Goal: Information Seeking & Learning: Learn about a topic

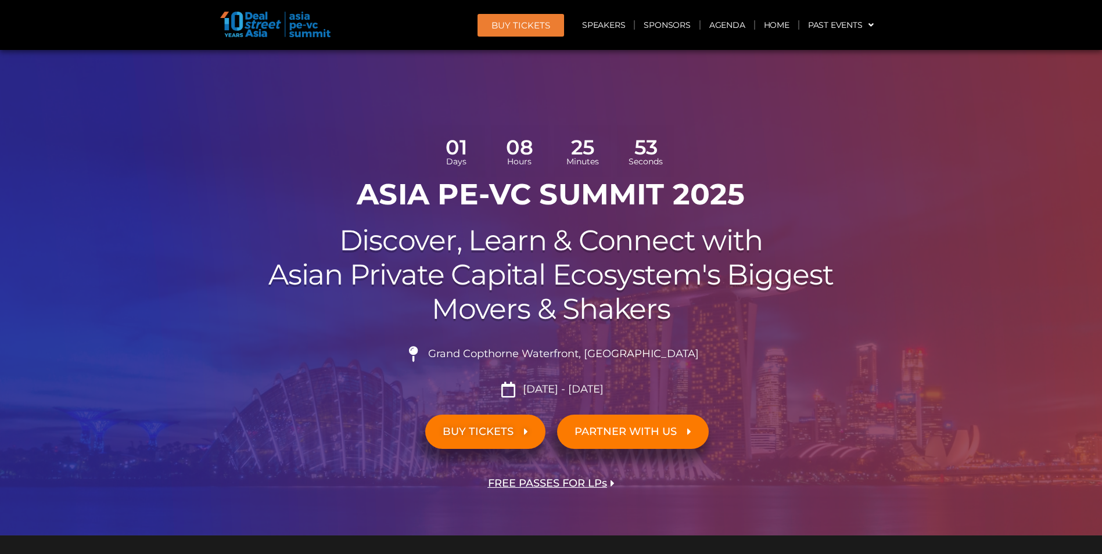
scroll to position [5468, 0]
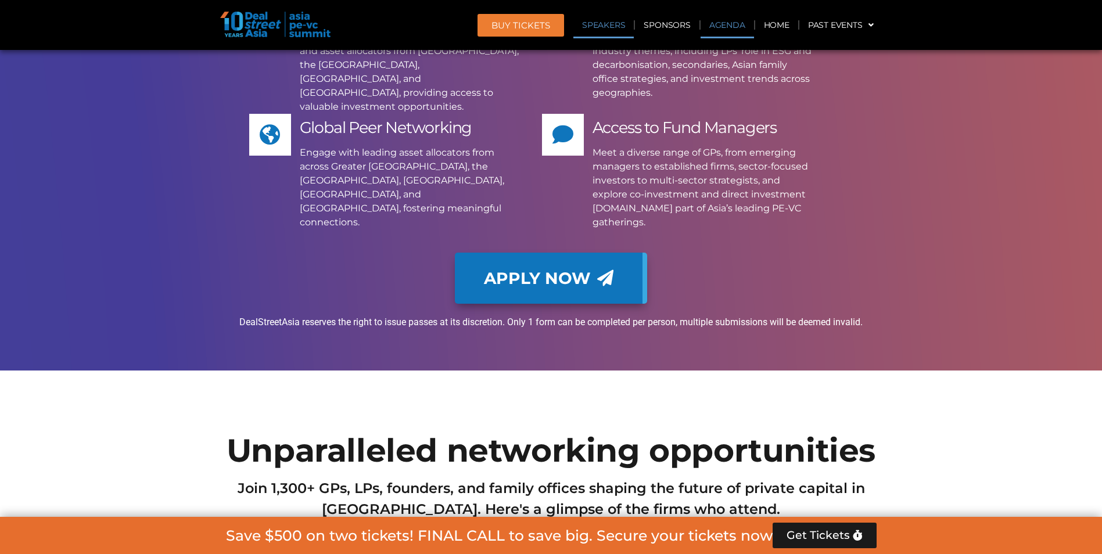
click at [732, 21] on link "Agenda" at bounding box center [726, 25] width 53 height 27
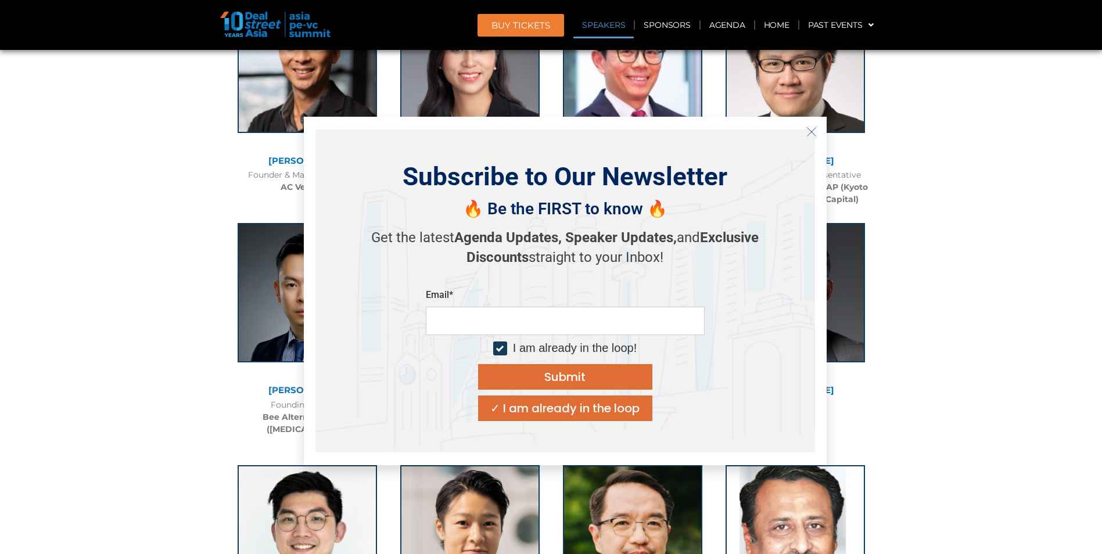
scroll to position [12437, 0]
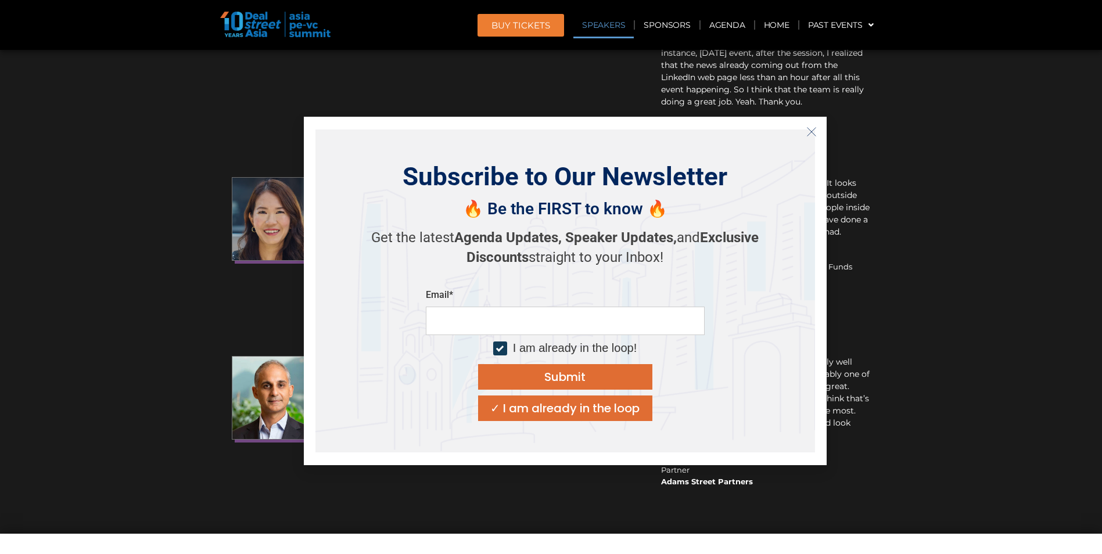
click at [808, 131] on icon "Close" at bounding box center [811, 132] width 10 height 10
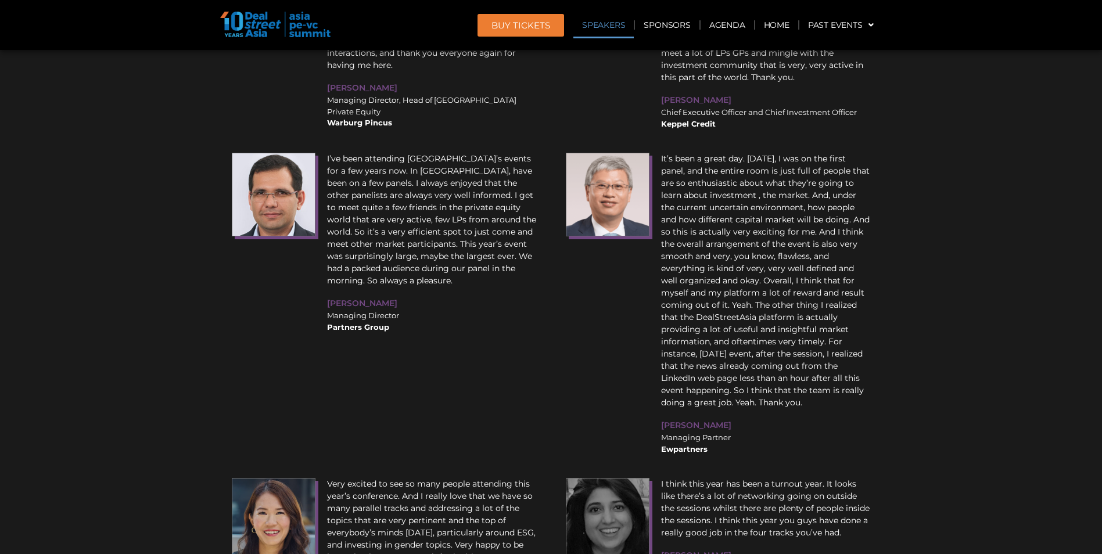
scroll to position [11623, 0]
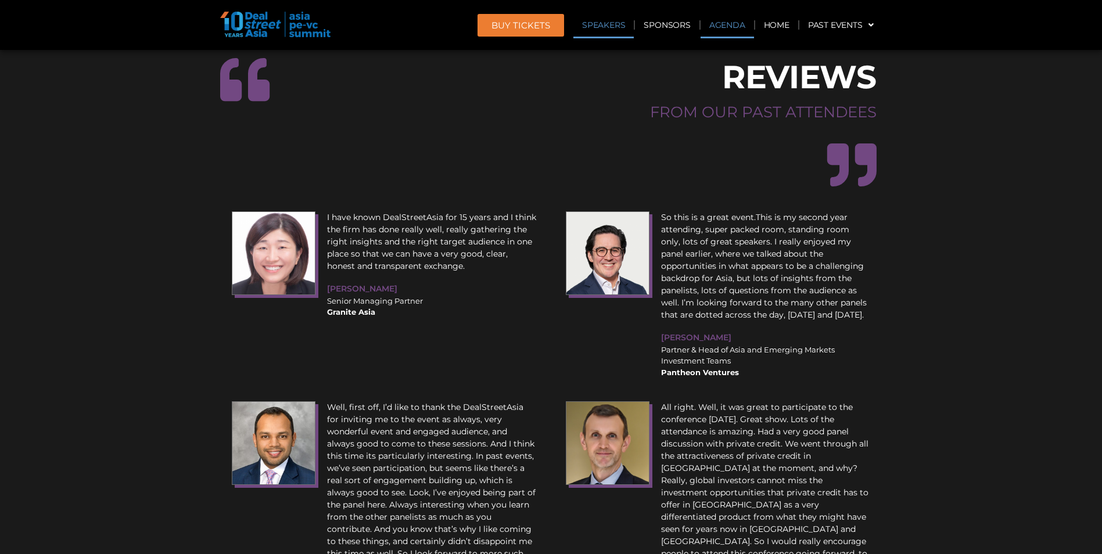
click at [721, 26] on link "Agenda" at bounding box center [726, 25] width 53 height 27
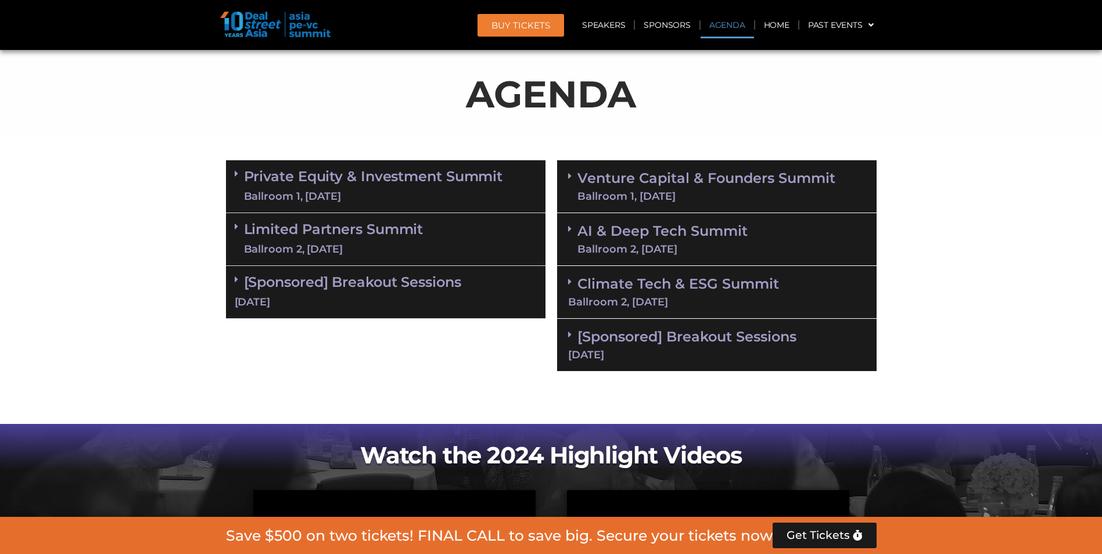
scroll to position [0, 0]
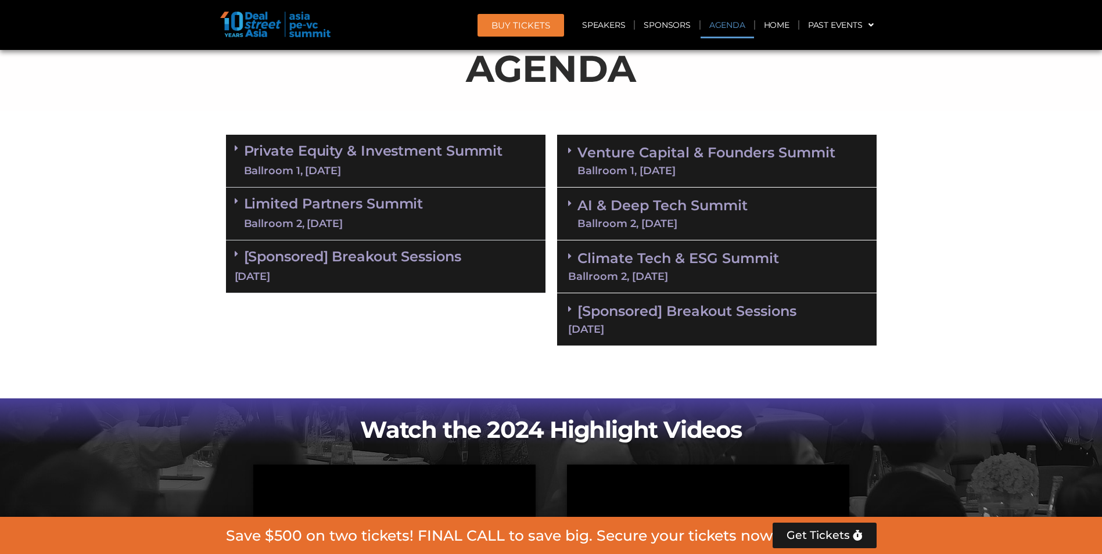
click at [235, 146] on icon at bounding box center [236, 147] width 3 height 9
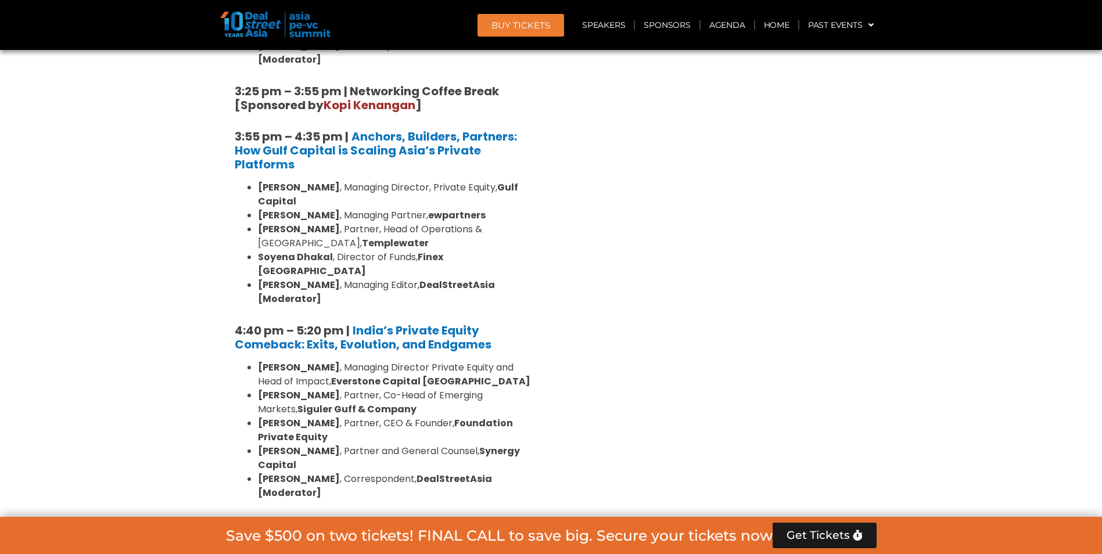
scroll to position [2207, 0]
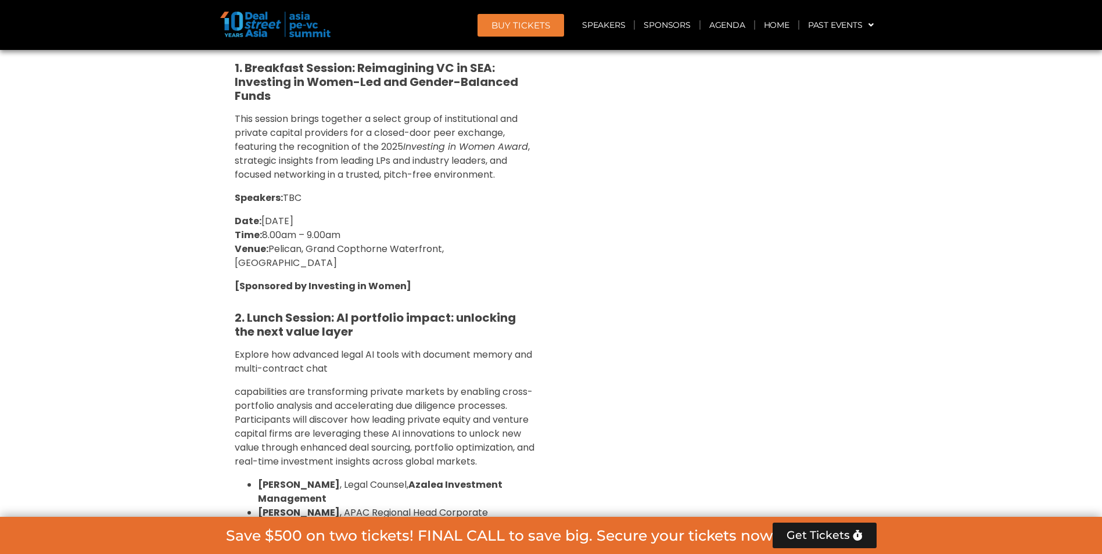
scroll to position [3020, 0]
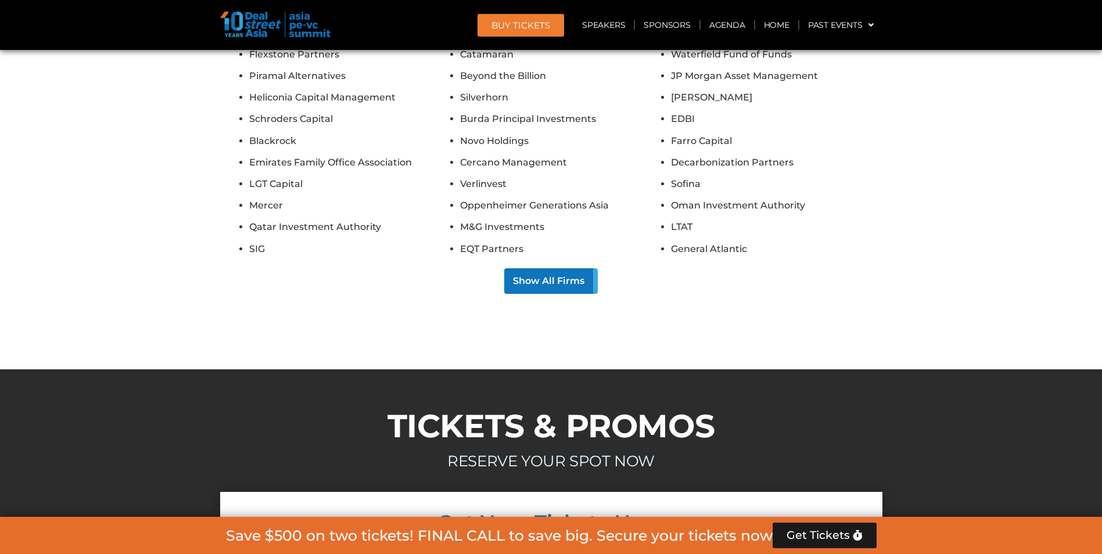
scroll to position [6607, 0]
